Goal: Transaction & Acquisition: Obtain resource

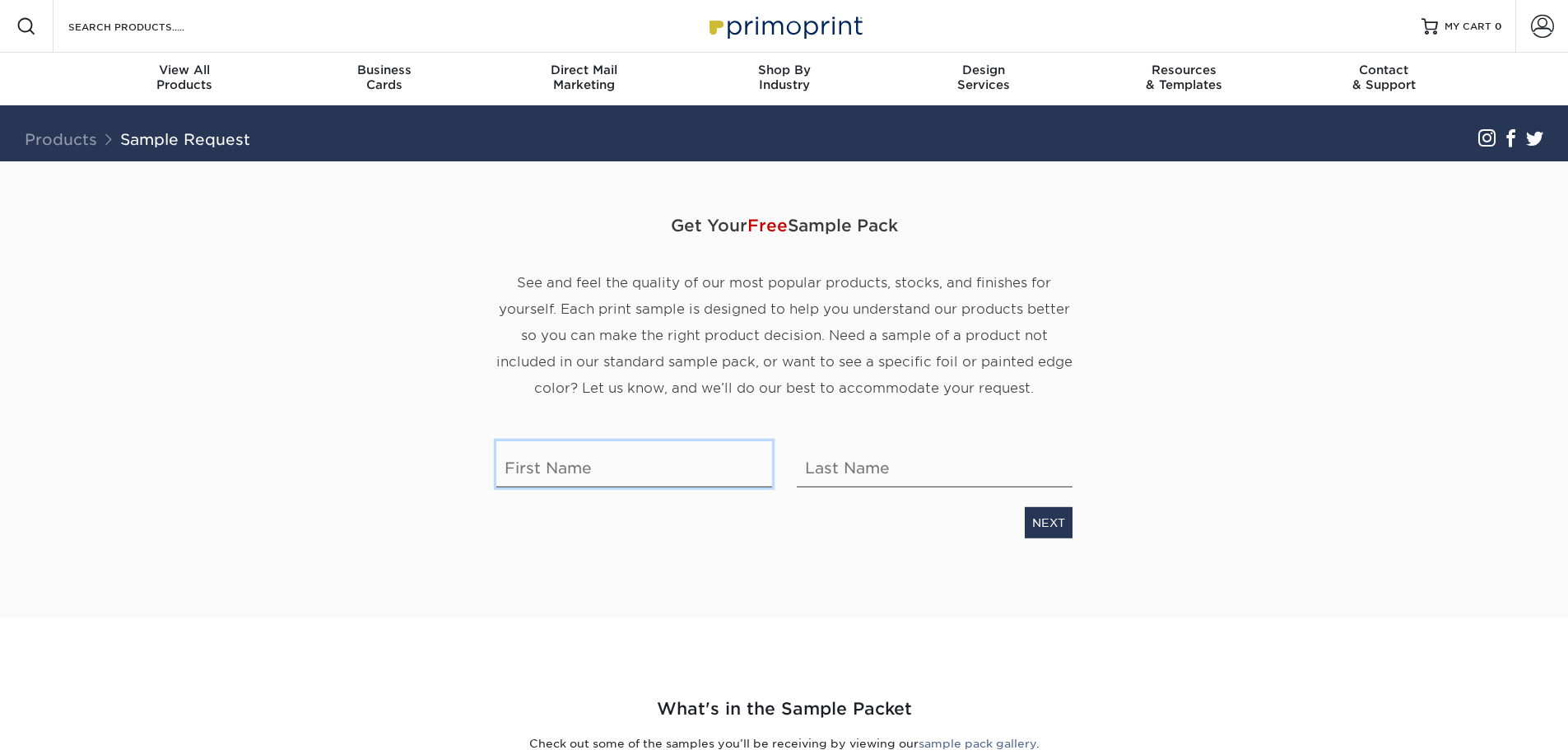
click at [641, 463] on input "text" at bounding box center [633, 464] width 275 height 46
type input "Matthew"
type input "Medina"
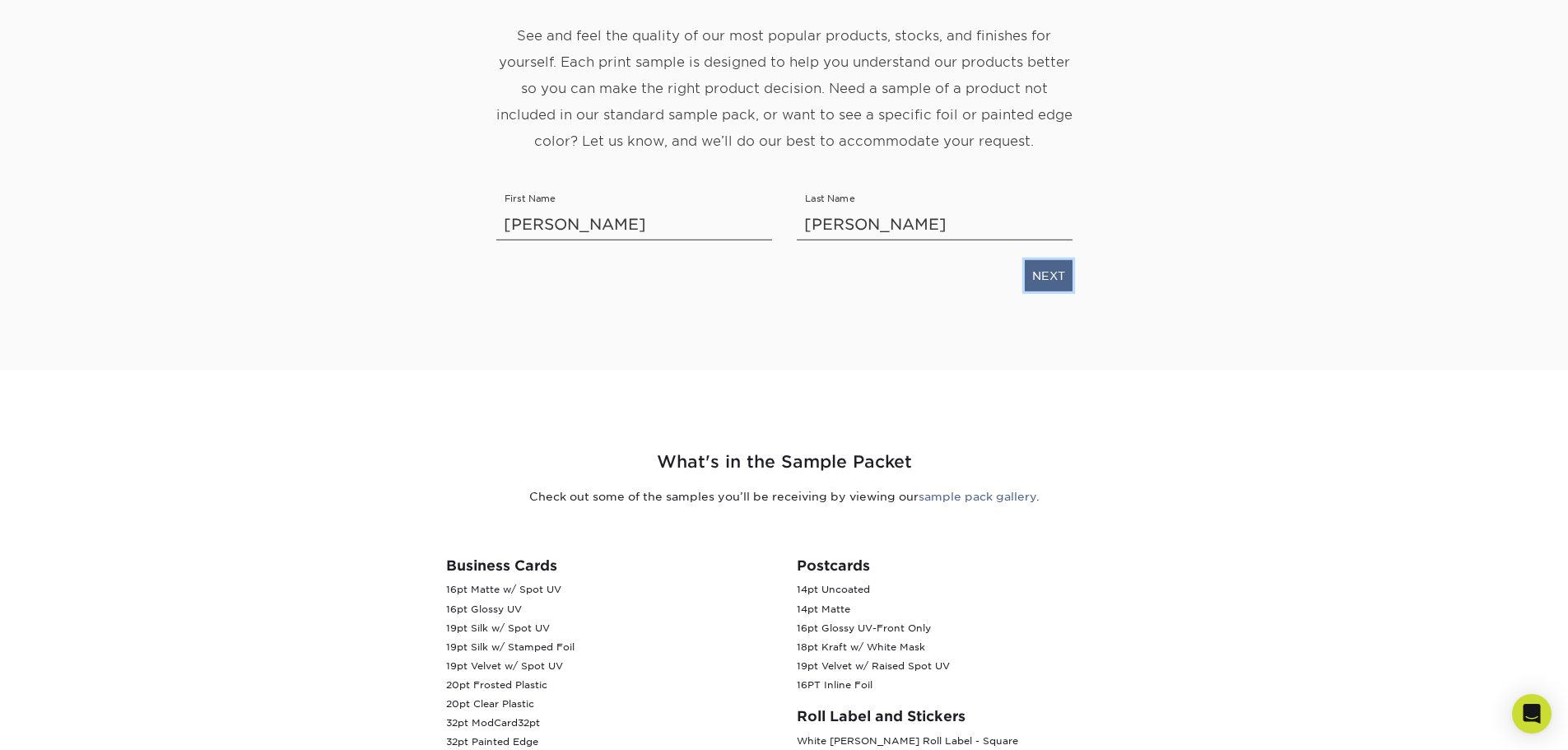
click at [1045, 280] on link "NEXT" at bounding box center [1048, 275] width 48 height 31
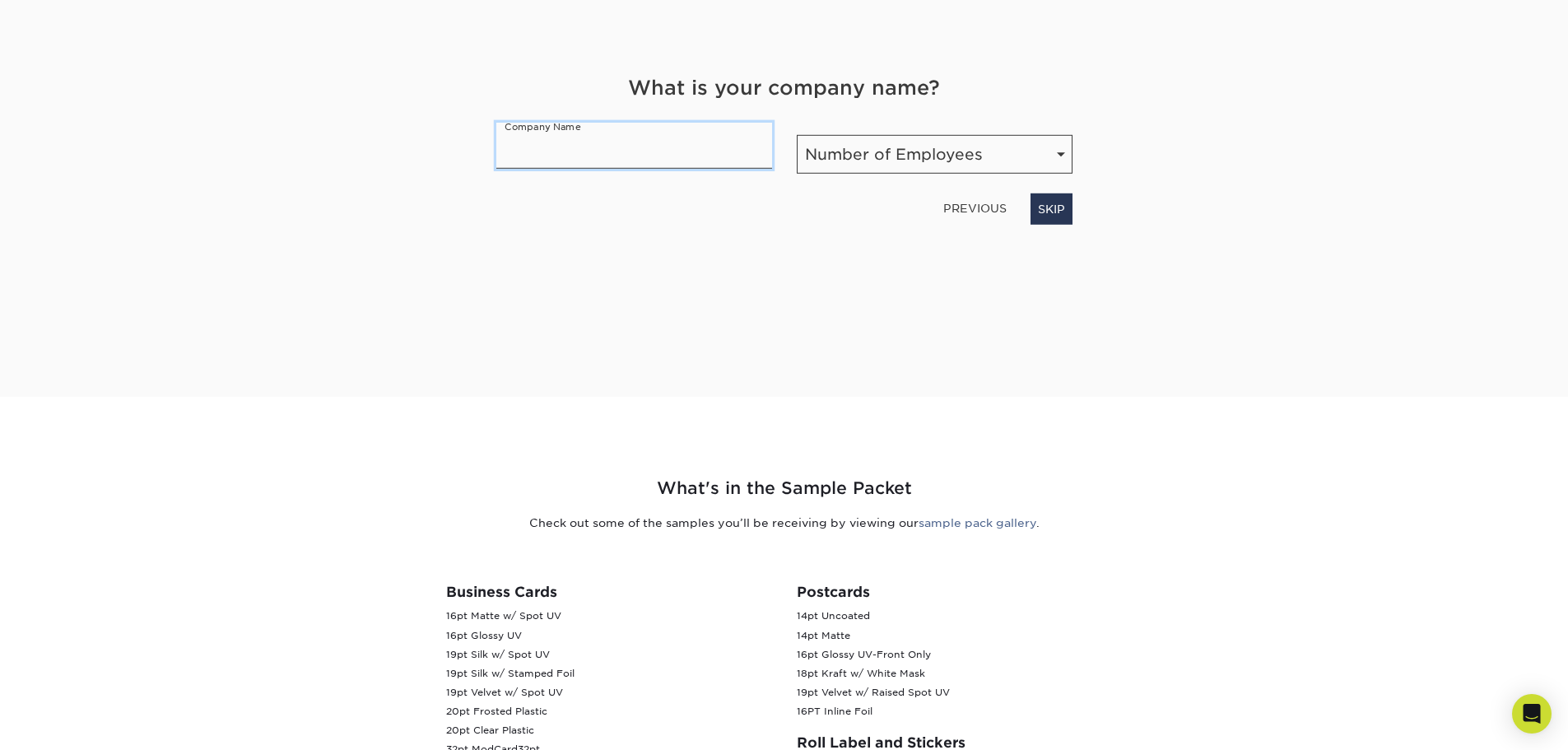
scroll to position [93, 0]
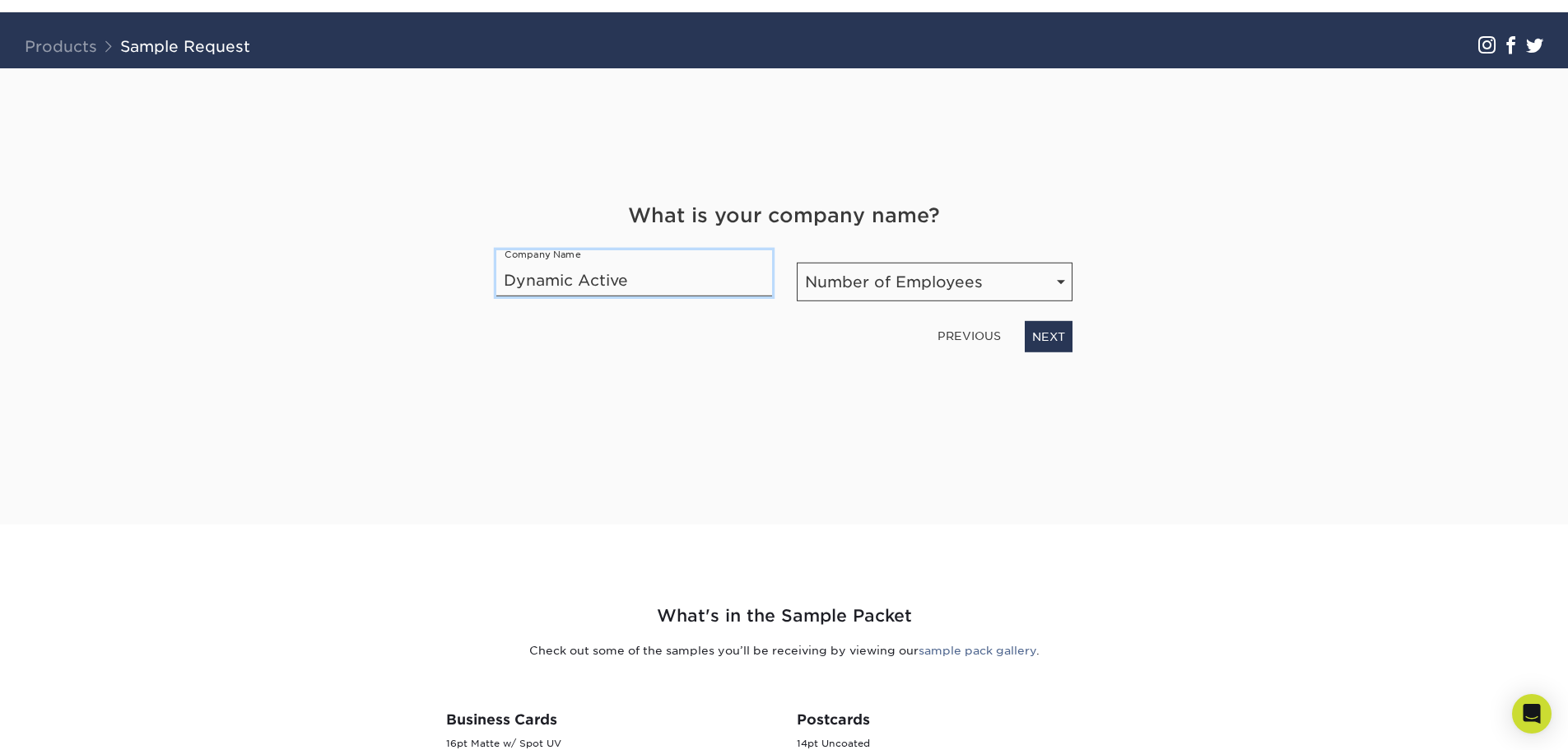
type input "Dynamic Active"
click at [942, 273] on select "Number of Employees Self-employed 1-10 employees 11-50 employees 51-200 employe…" at bounding box center [934, 282] width 275 height 39
click at [797, 263] on select "Number of Employees Self-employed 1-10 employees 11-50 employees 51-200 employe…" at bounding box center [934, 282] width 275 height 39
click at [1043, 335] on link "NEXT" at bounding box center [1048, 336] width 48 height 31
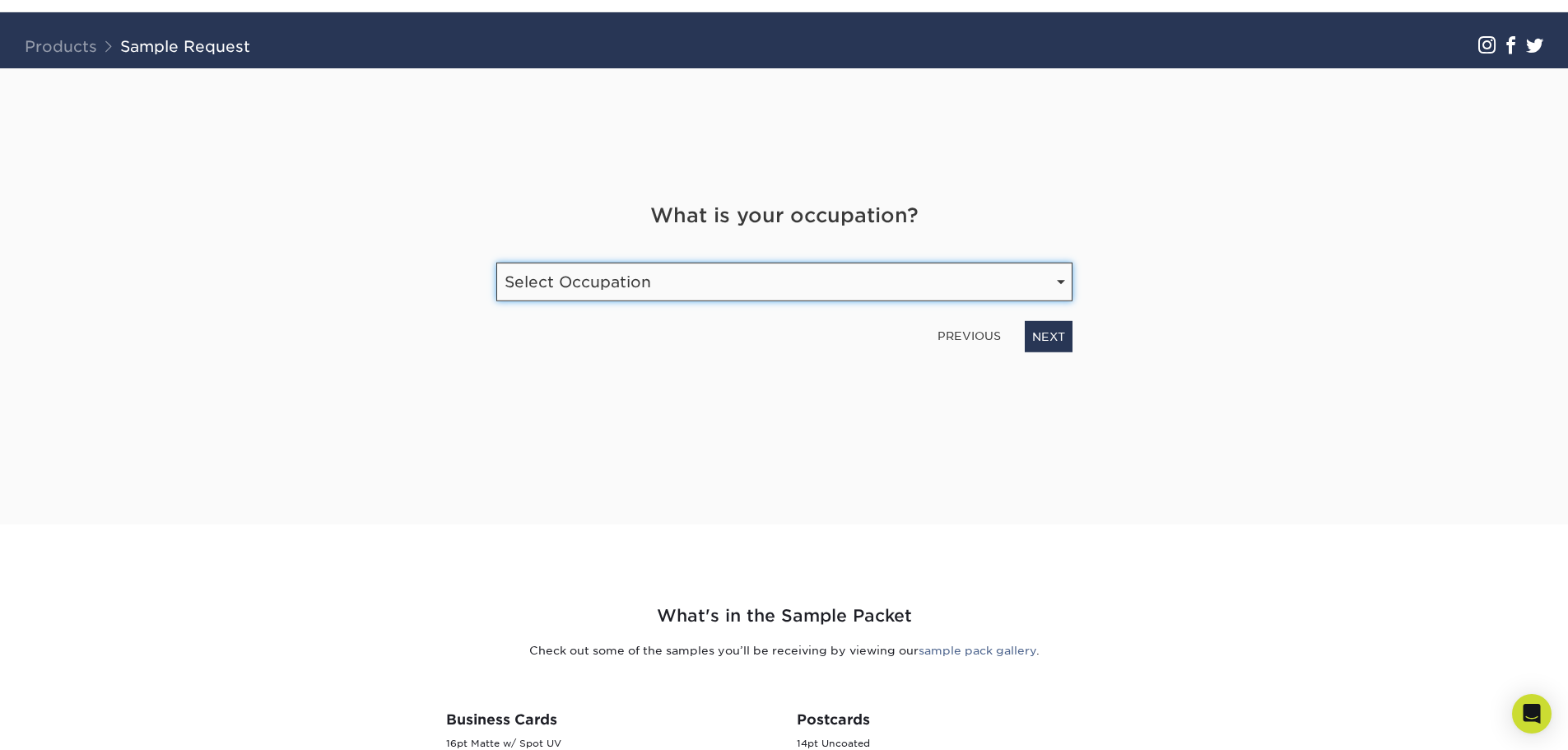
click at [643, 295] on select "Select Occupation Agency Automotive Blogger Cleaning Services Construction Educ…" at bounding box center [784, 282] width 576 height 39
click at [611, 294] on select "Select Occupation Agency Automotive Blogger Cleaning Services Construction Educ…" at bounding box center [784, 282] width 576 height 39
click at [962, 334] on link "PREVIOUS" at bounding box center [969, 335] width 77 height 26
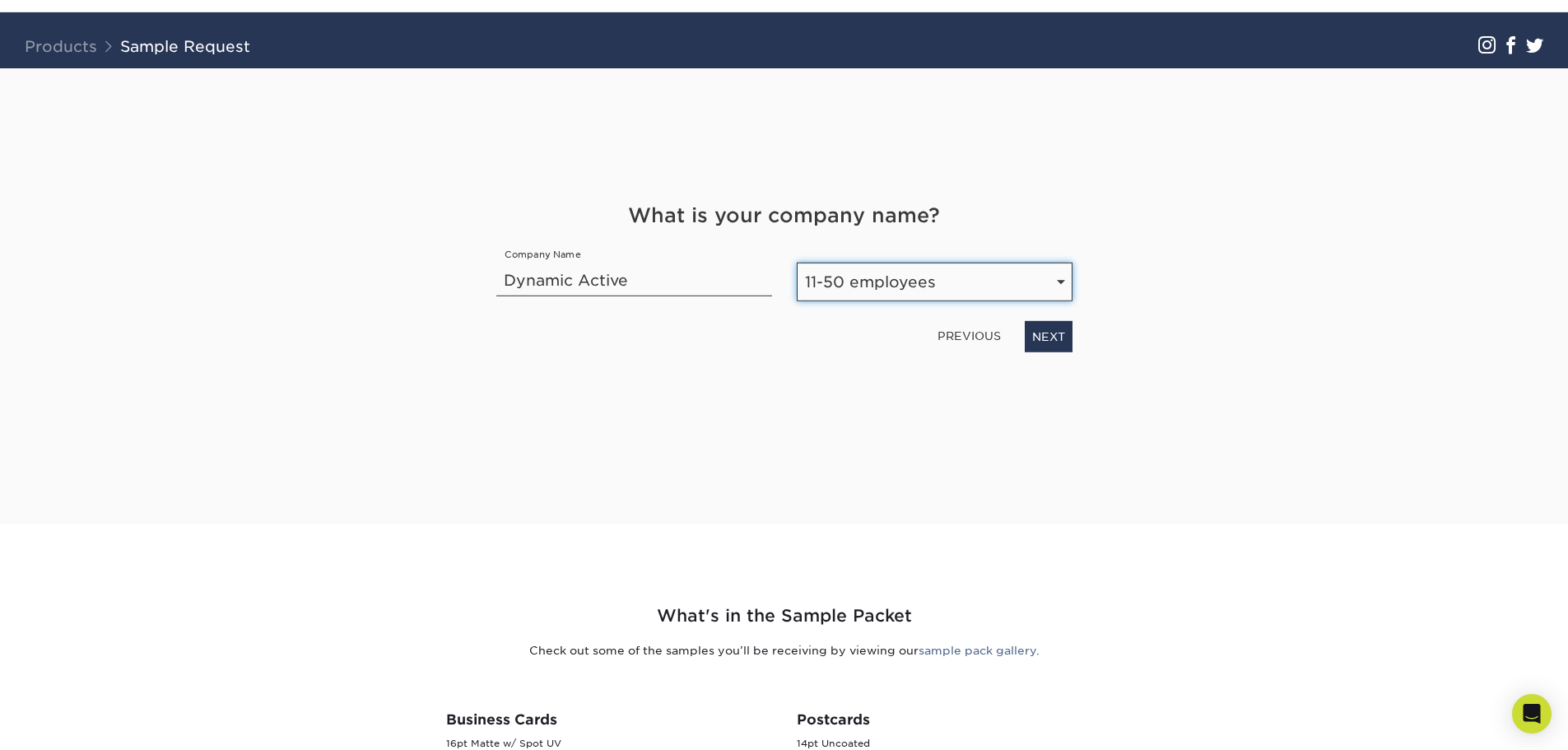
click at [954, 282] on select "Number of Employees Self-employed 1-10 employees 11-50 employees 51-200 employe…" at bounding box center [934, 282] width 275 height 39
select select "1-10"
click at [797, 263] on select "Number of Employees Self-employed 1-10 employees 11-50 employees 51-200 employe…" at bounding box center [934, 282] width 275 height 39
click at [1045, 328] on link "NEXT" at bounding box center [1048, 336] width 48 height 31
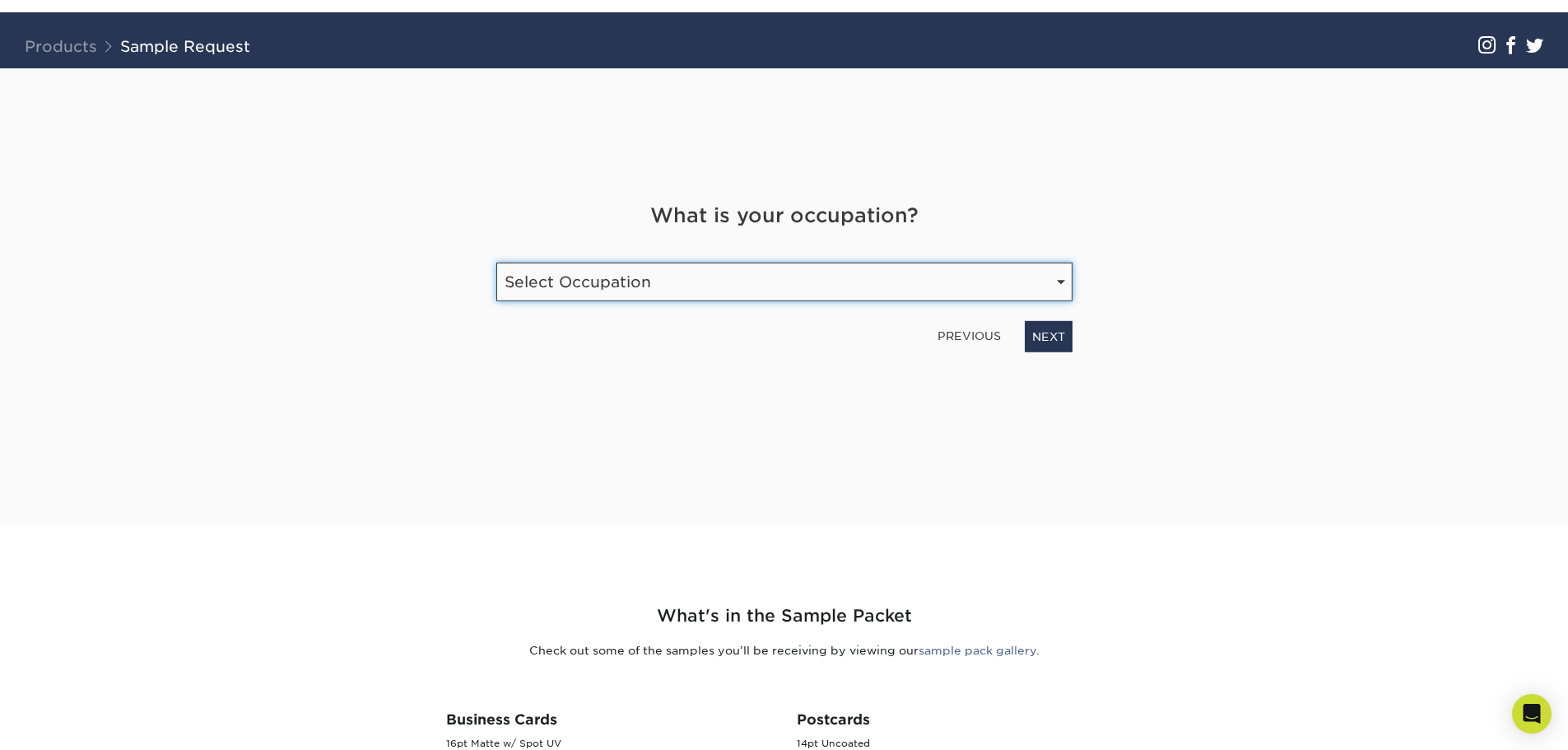
click at [631, 296] on select "Select Occupation Agency Automotive Blogger Cleaning Services Construction Educ…" at bounding box center [784, 282] width 576 height 39
select select "Education"
click at [496, 263] on select "Select Occupation Agency Automotive Blogger Cleaning Services Construction Educ…" at bounding box center [784, 282] width 576 height 39
click at [1056, 330] on link "NEXT" at bounding box center [1048, 336] width 48 height 31
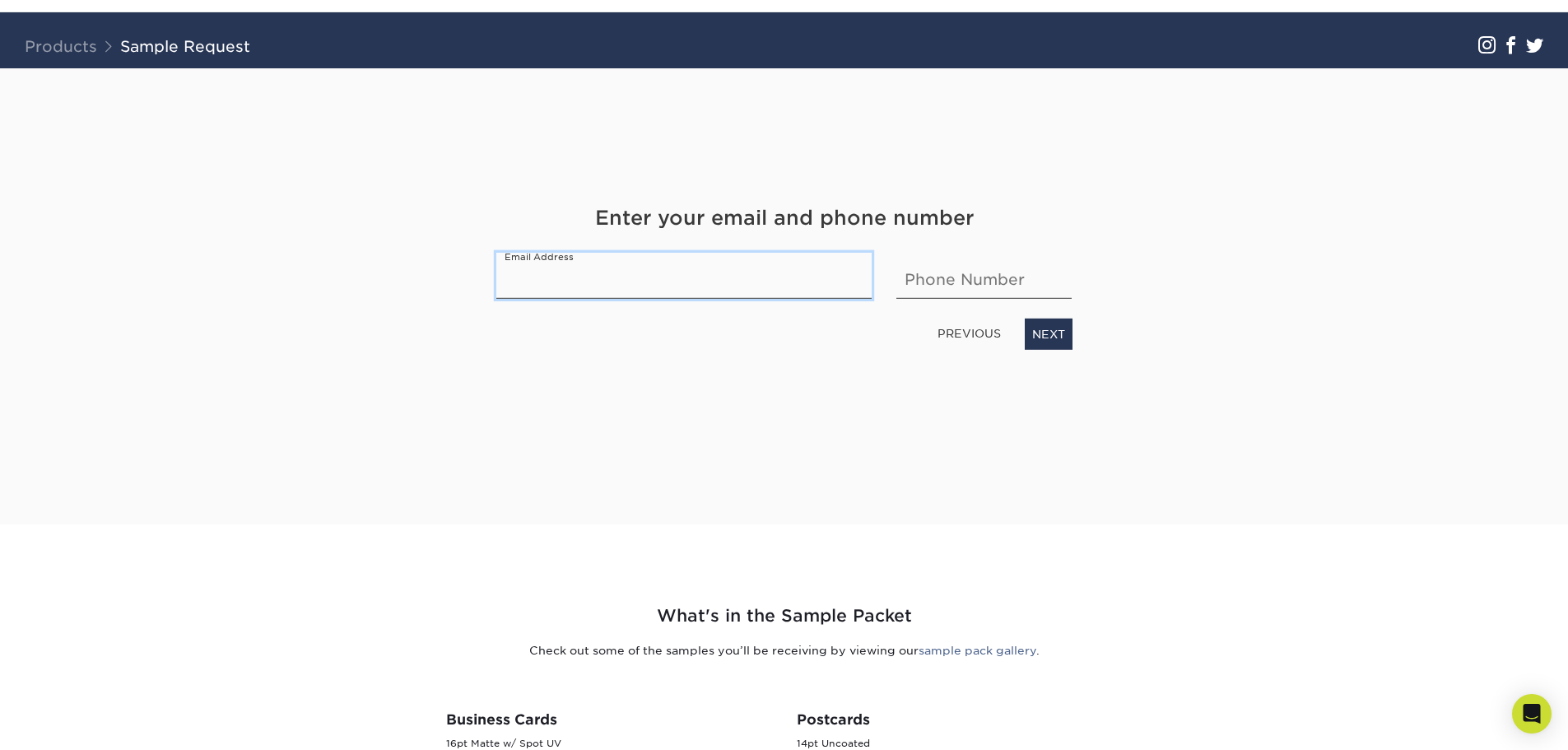
click at [671, 282] on input "email" at bounding box center [684, 275] width 376 height 46
type input "createmedina@gmail.com"
type input "6265926026"
click at [1022, 288] on input "6265926026" at bounding box center [984, 275] width 175 height 46
click at [1022, 287] on input "6265926026" at bounding box center [984, 275] width 175 height 46
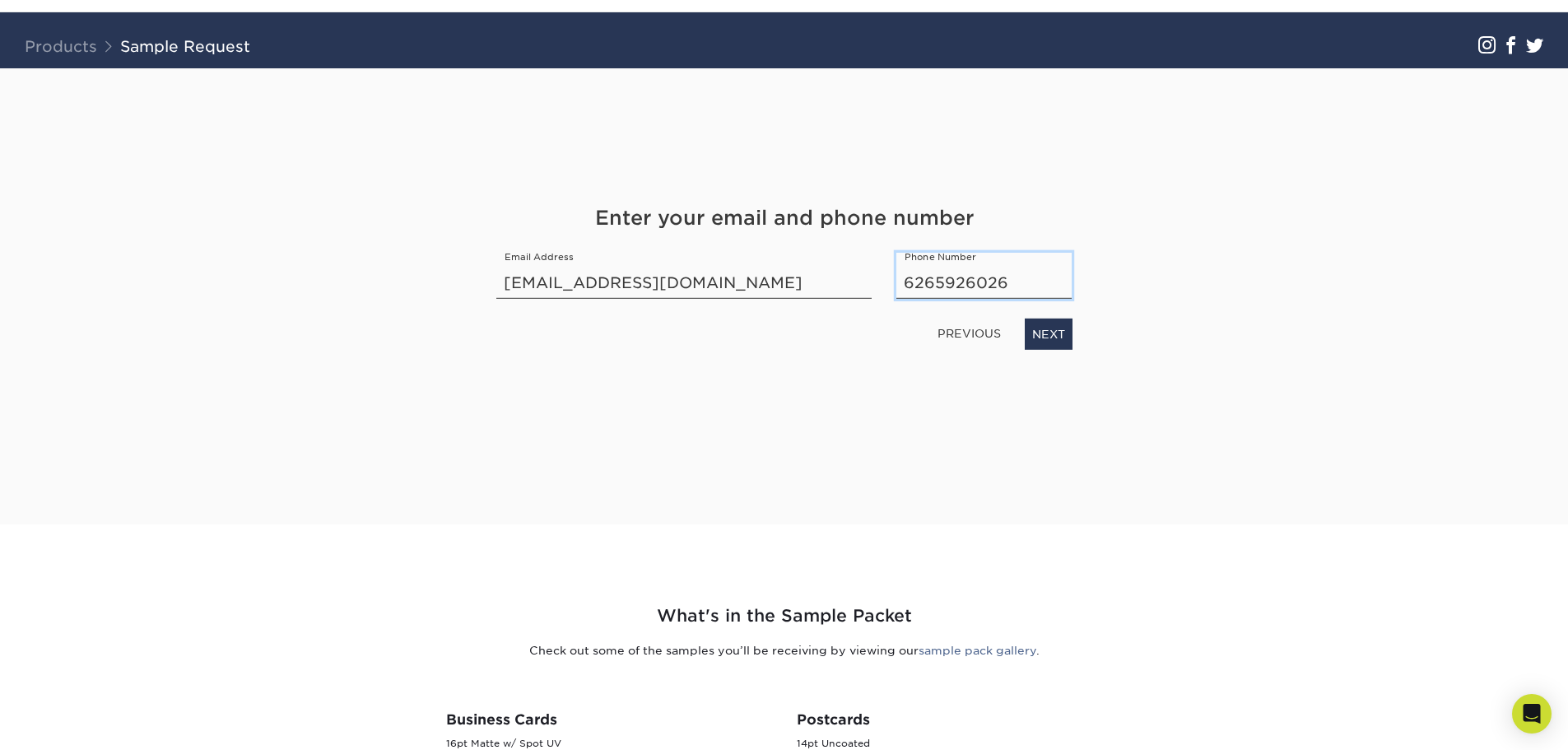
click at [1022, 287] on input "6265926026" at bounding box center [984, 275] width 175 height 46
type input "6262150721"
click at [1184, 263] on div "Get Your Free Sample Pack See and feel the quality of our most popular products…" at bounding box center [785, 296] width 963 height 456
click at [1043, 322] on link "NEXT" at bounding box center [1048, 333] width 48 height 31
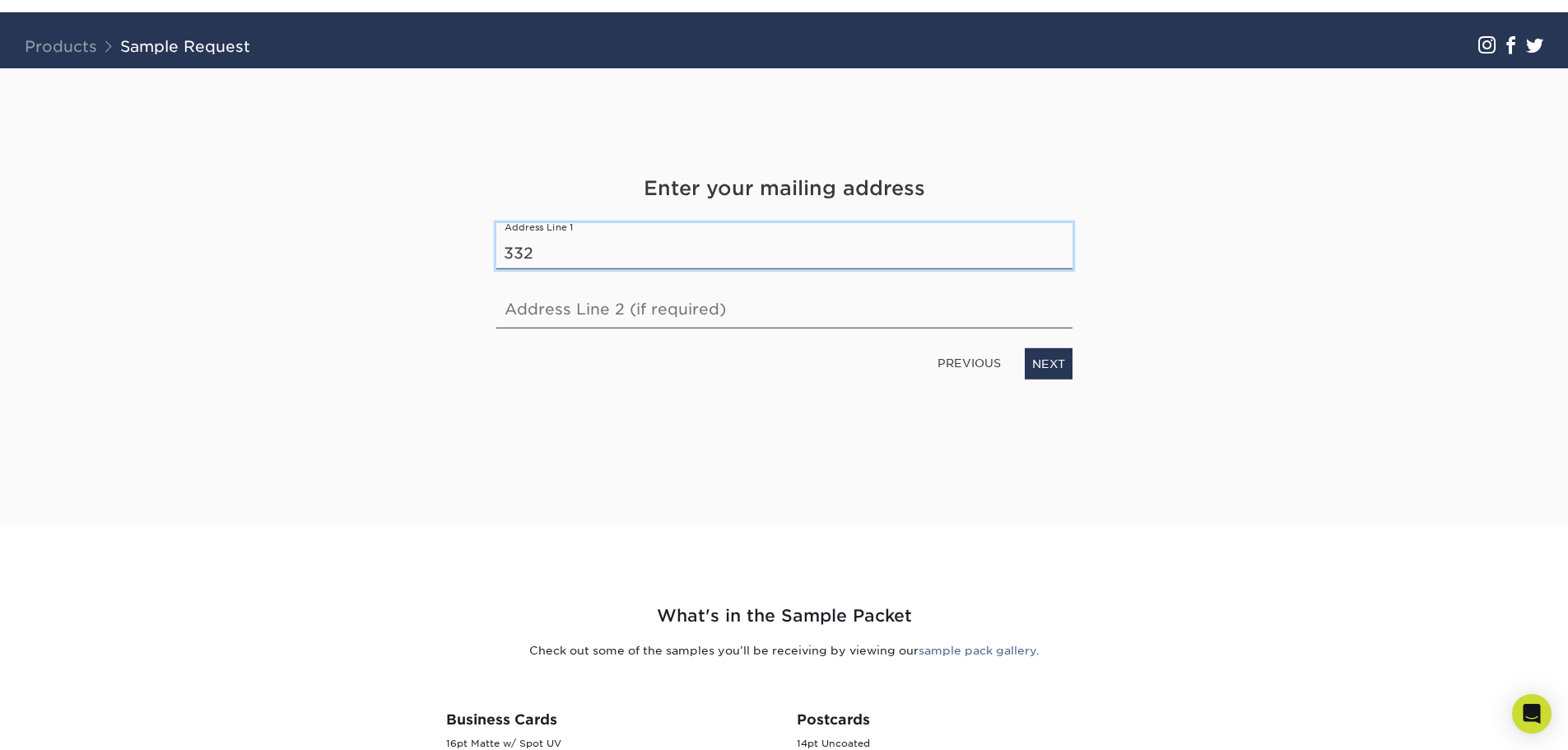
type input "332 Harvard Dr"
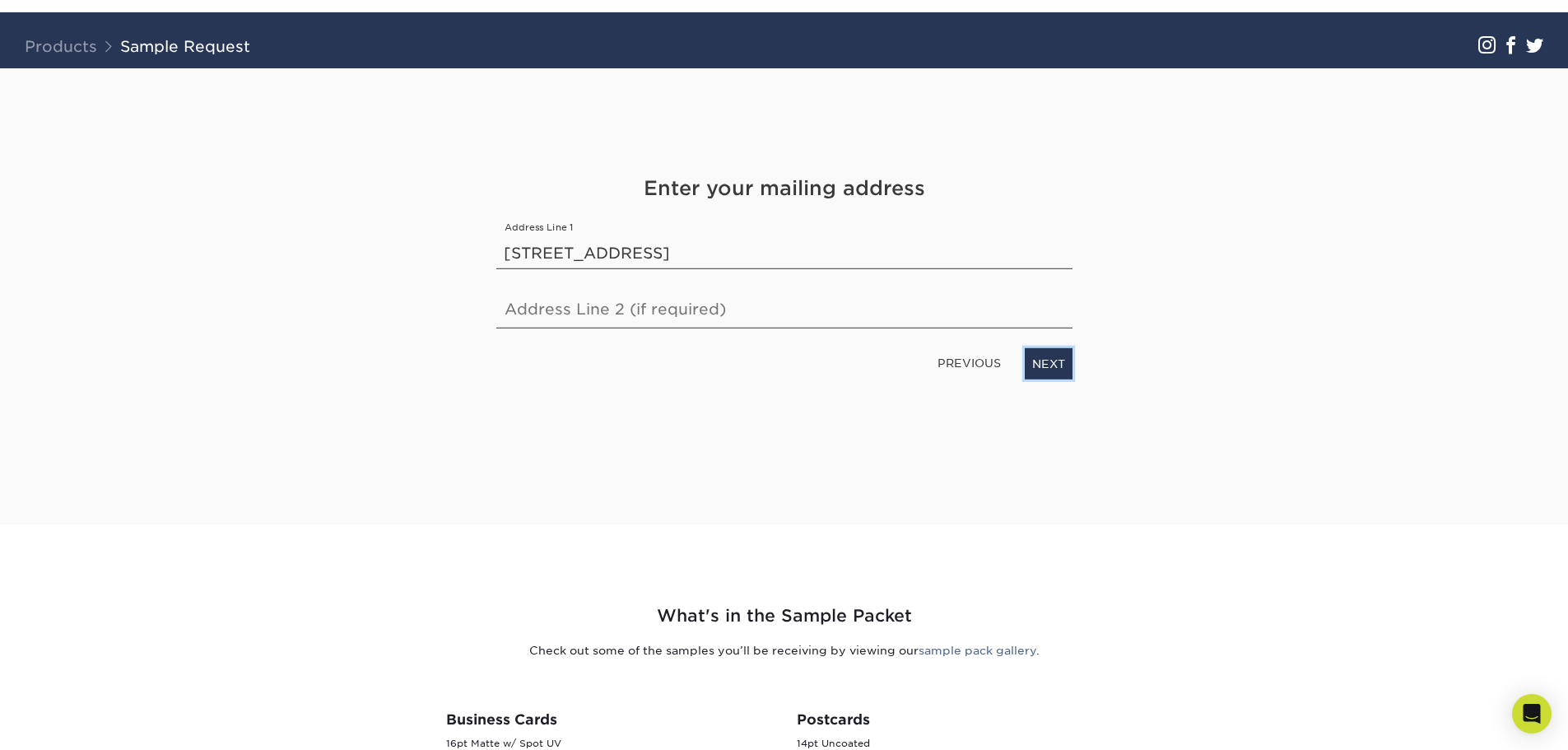
drag, startPoint x: 1045, startPoint y: 364, endPoint x: 868, endPoint y: 338, distance: 178.9
click at [1043, 362] on link "NEXT" at bounding box center [1048, 363] width 48 height 31
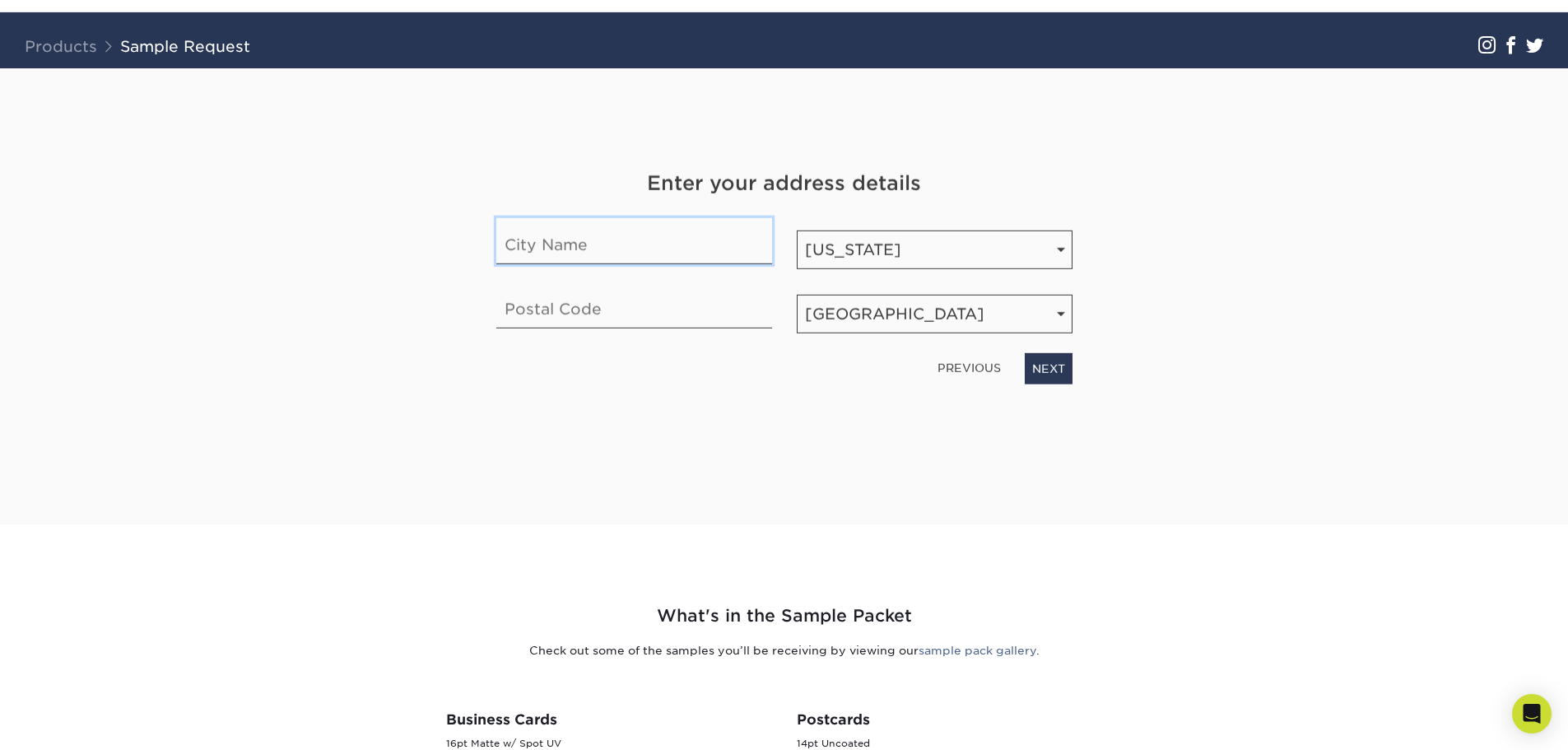
click at [576, 245] on input "text" at bounding box center [633, 241] width 275 height 46
type input "ARCADIA"
type input "91006-3775"
click at [545, 311] on input "91006-3775" at bounding box center [633, 305] width 275 height 46
drag, startPoint x: 633, startPoint y: 312, endPoint x: 173, endPoint y: 253, distance: 463.8
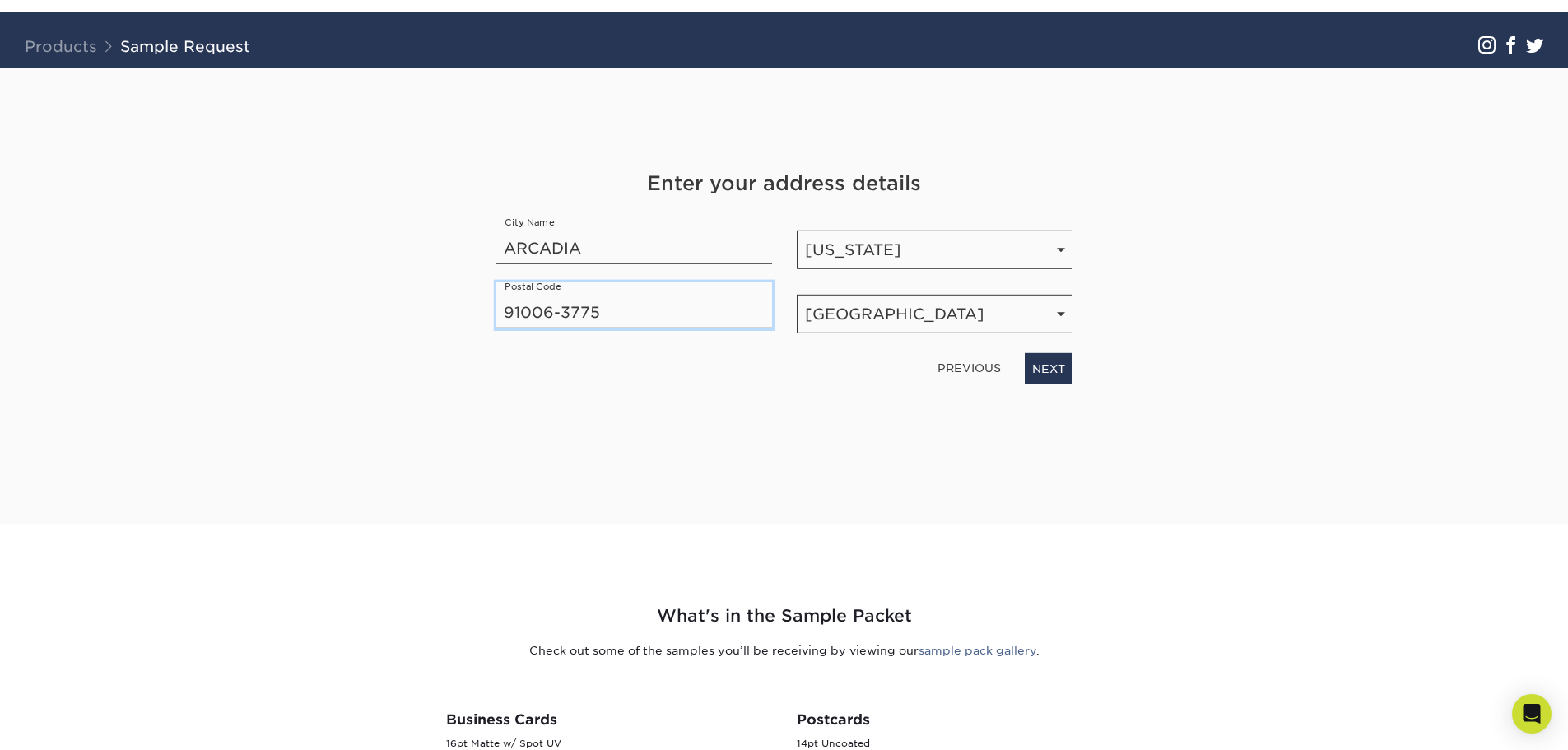
click at [214, 263] on section "Get Your Free Sample Pack See and feel the quality of our most popular products…" at bounding box center [784, 296] width 1568 height 456
type input "91007"
click at [898, 434] on div "Get Your Free Sample Pack See and feel the quality of our most popular products…" at bounding box center [784, 276] width 576 height 417
drag, startPoint x: 1064, startPoint y: 356, endPoint x: 1075, endPoint y: 362, distance: 12.5
click at [1063, 358] on link "NEXT" at bounding box center [1048, 368] width 48 height 31
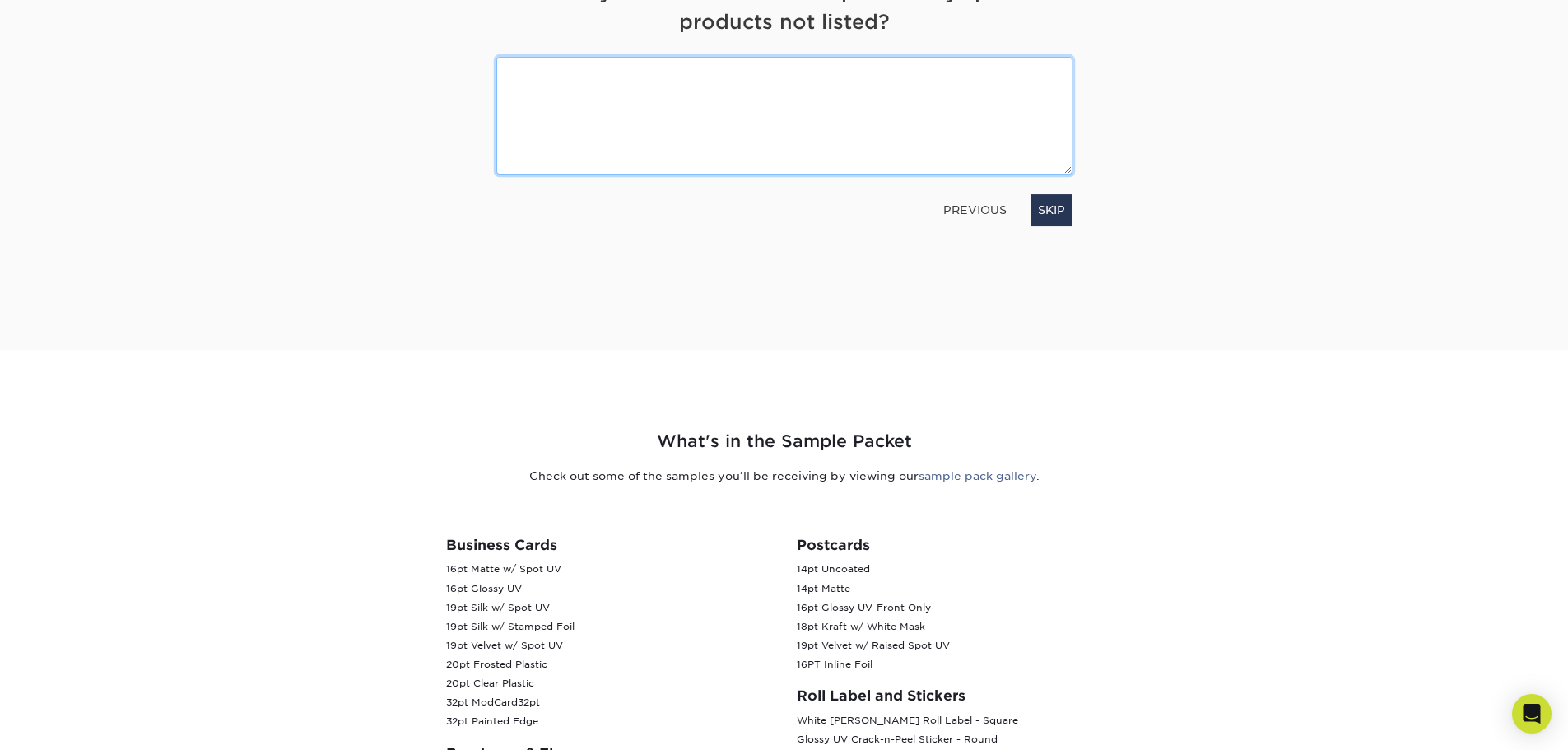
scroll to position [175, 0]
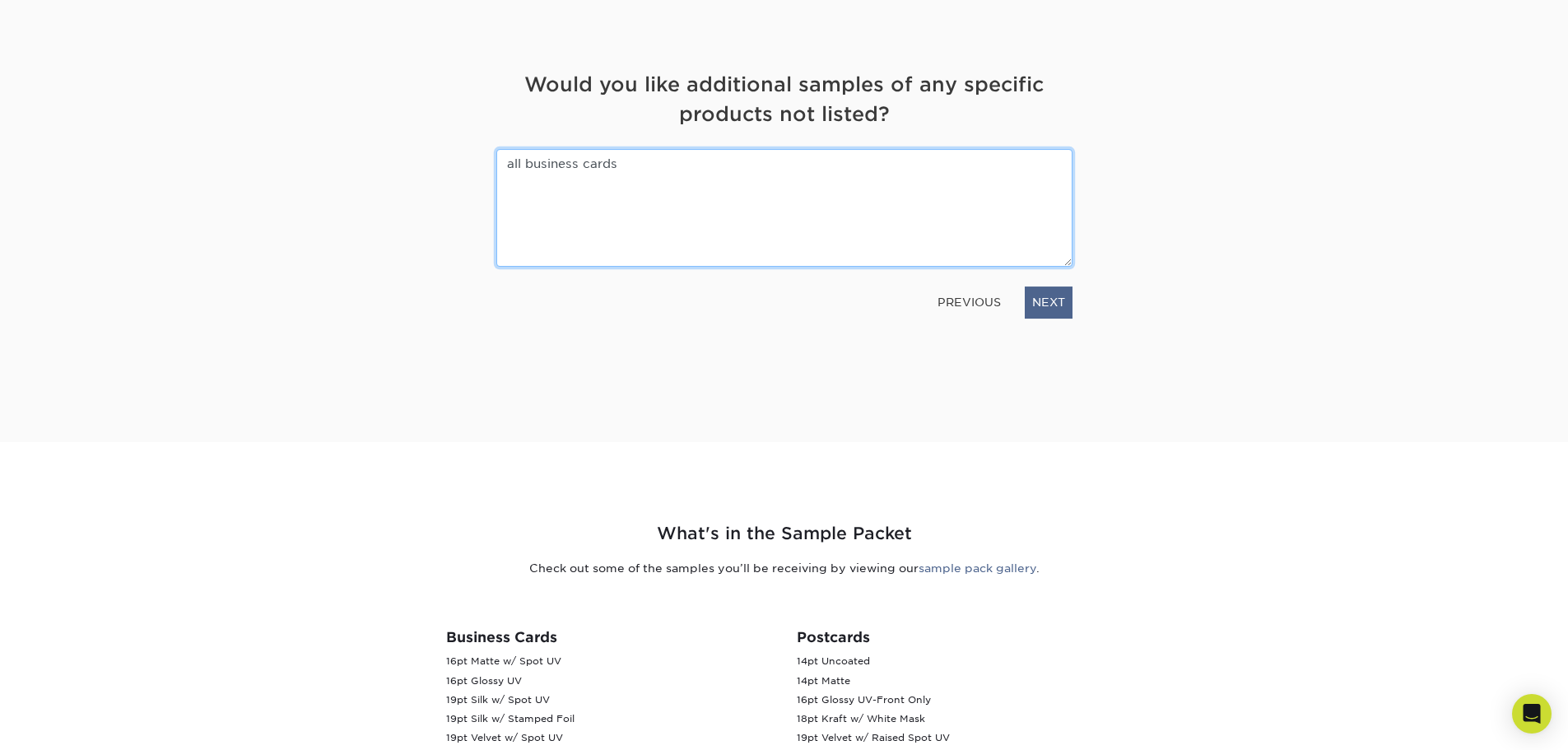
type textarea "all business cards"
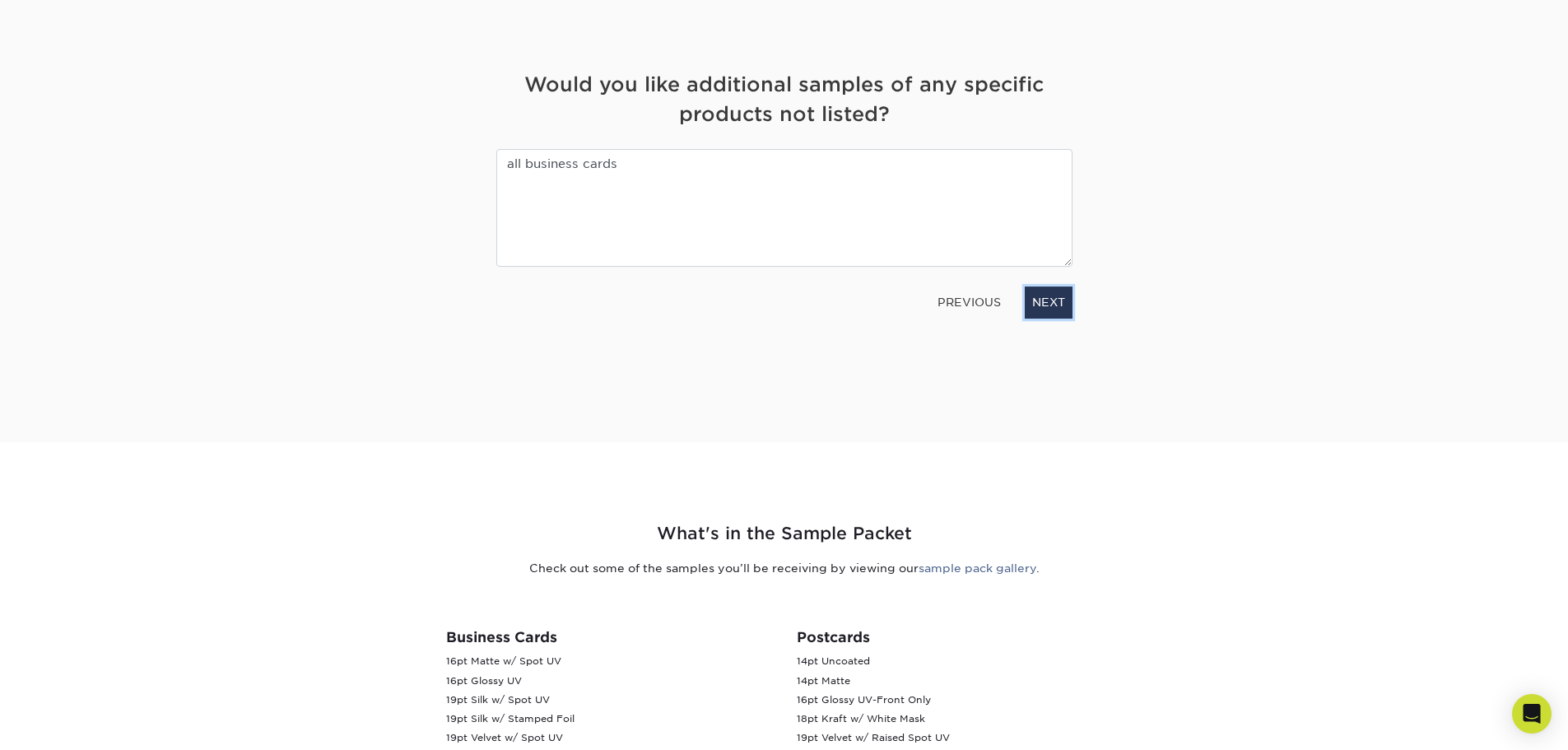
click at [1059, 311] on link "NEXT" at bounding box center [1048, 301] width 48 height 31
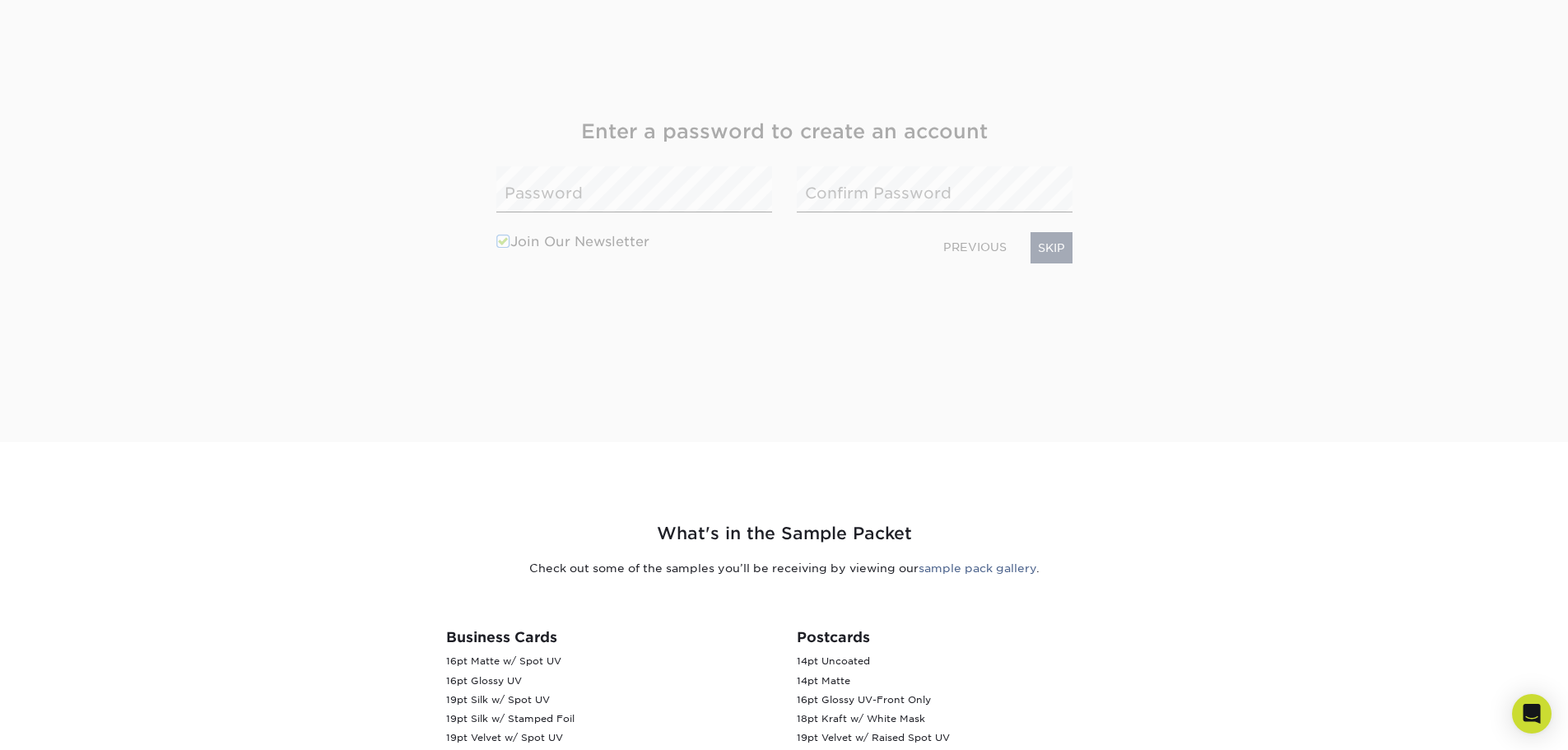
scroll to position [222, 0]
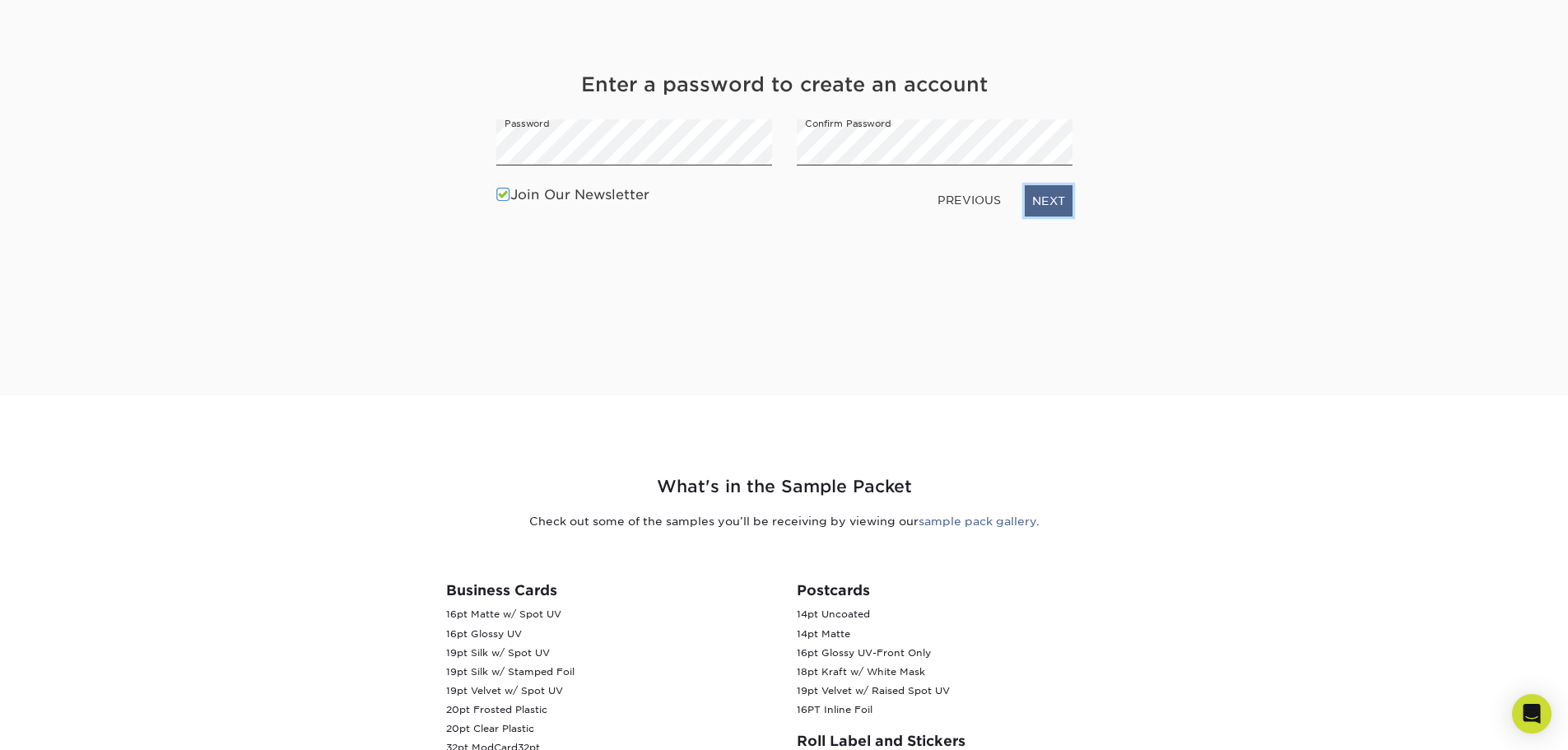
click at [1065, 216] on link "NEXT" at bounding box center [1048, 200] width 48 height 31
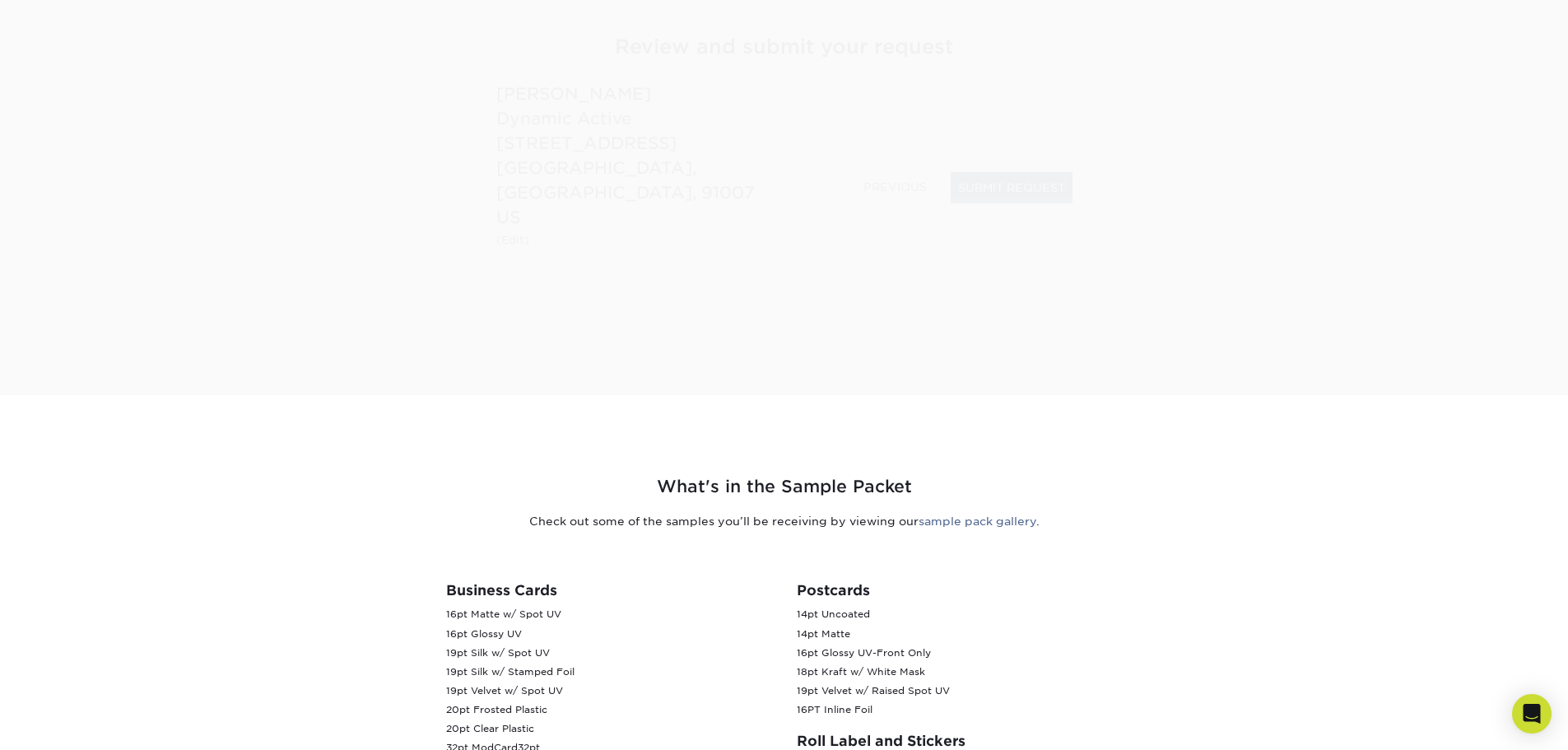
scroll to position [209, 0]
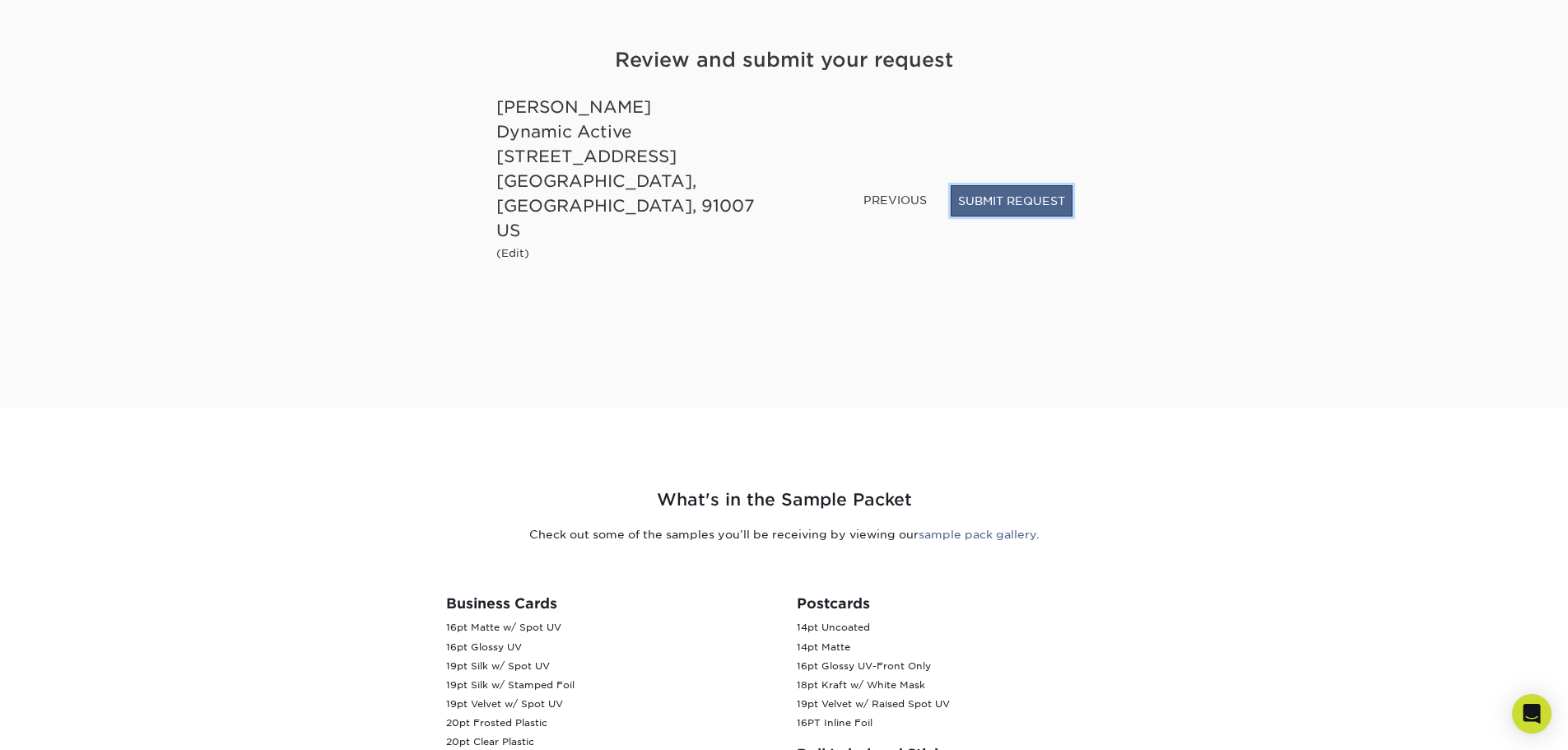
click at [1026, 216] on button "SUBMIT REQUEST" at bounding box center [1011, 200] width 122 height 31
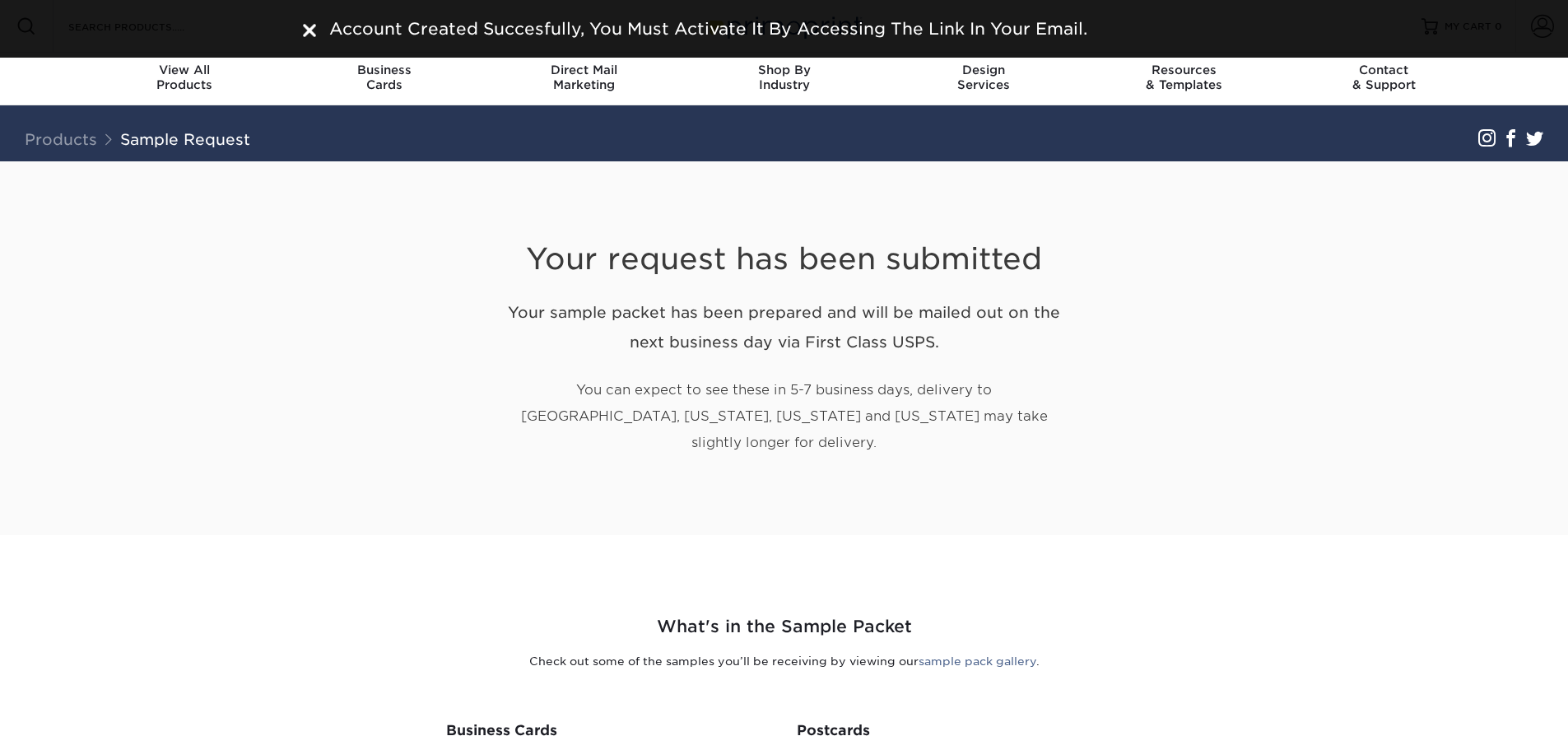
drag, startPoint x: 563, startPoint y: 303, endPoint x: 957, endPoint y: 353, distance: 397.2
click at [957, 353] on h2 "Your sample packet has been prepared and will be mailed out on the next busines…" at bounding box center [784, 327] width 576 height 61
click at [958, 353] on h2 "Your sample packet has been prepared and will be mailed out on the next busines…" at bounding box center [784, 327] width 576 height 61
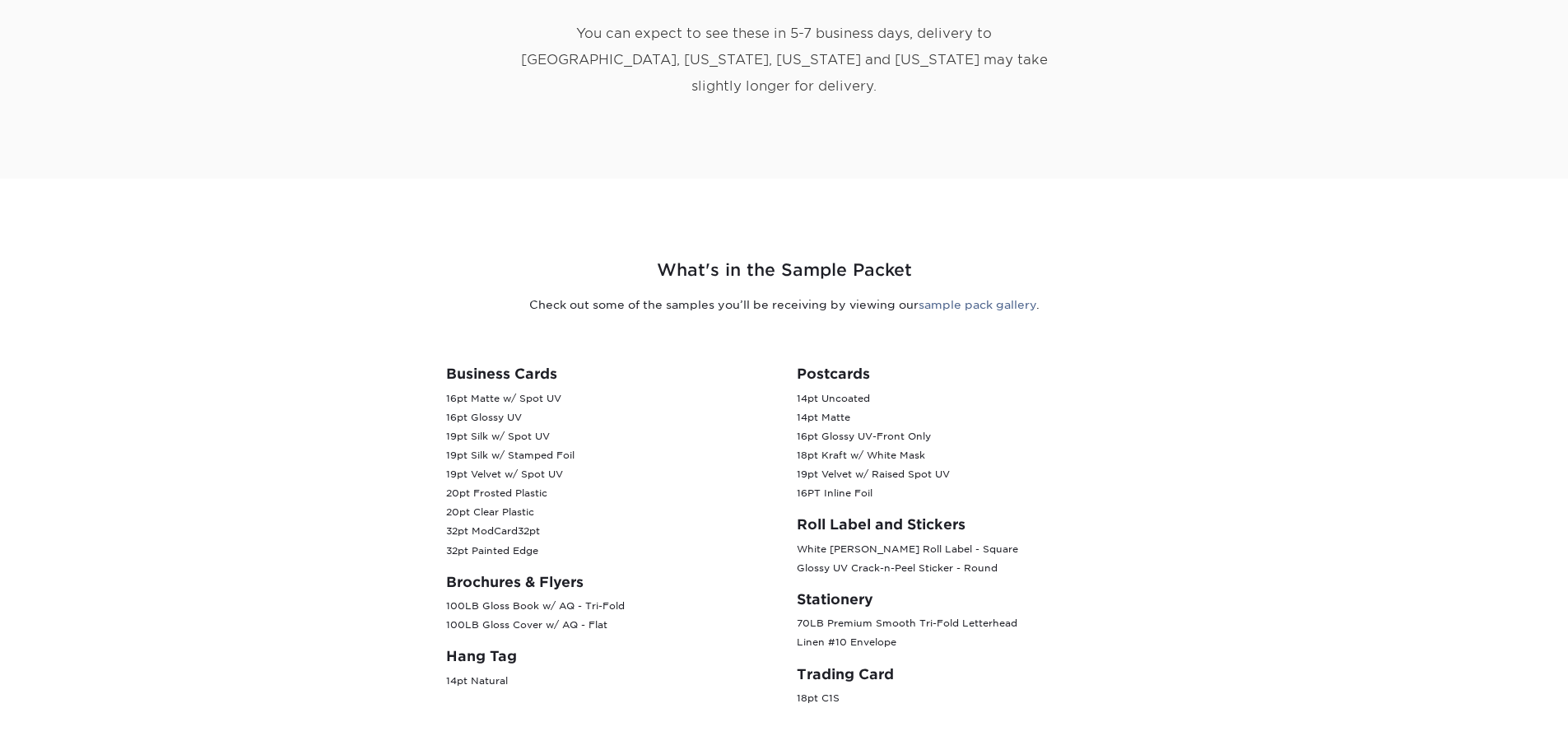
scroll to position [82, 0]
